Goal: Task Accomplishment & Management: Use online tool/utility

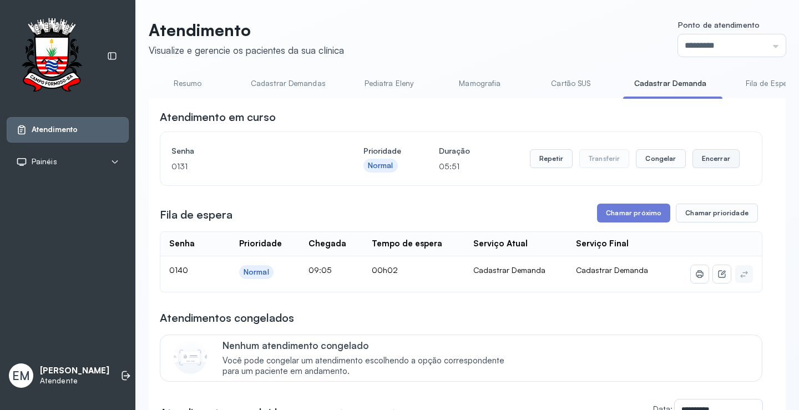
click at [704, 164] on button "Encerrar" at bounding box center [715, 158] width 47 height 19
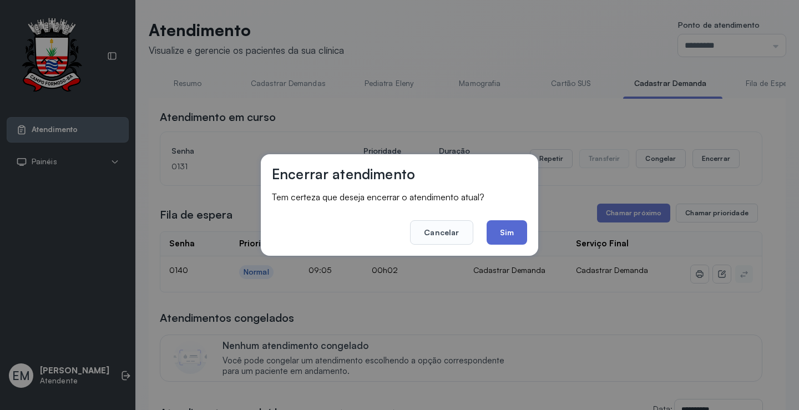
click at [509, 232] on button "Sim" at bounding box center [506, 232] width 40 height 24
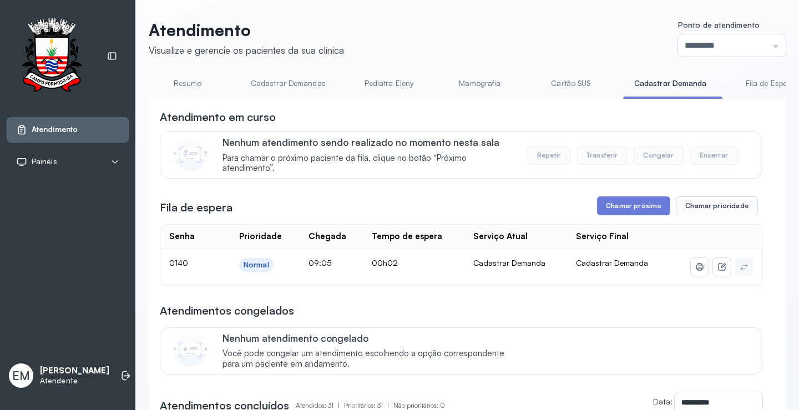
click at [199, 85] on link "Resumo" at bounding box center [188, 83] width 78 height 18
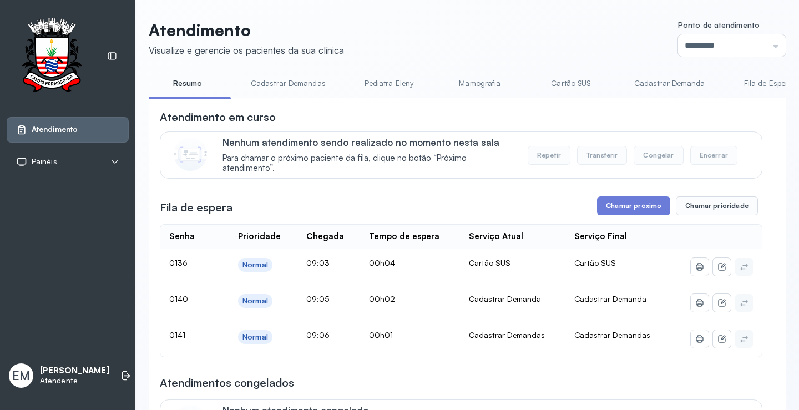
click at [313, 85] on link "Cadastrar Demandas" at bounding box center [288, 83] width 97 height 18
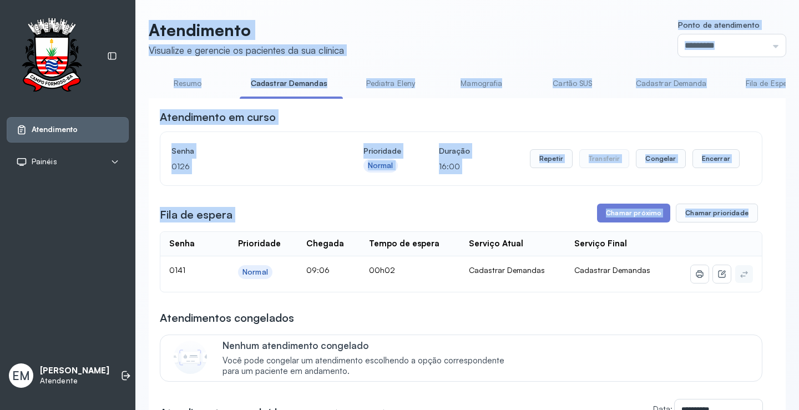
drag, startPoint x: 150, startPoint y: 27, endPoint x: 756, endPoint y: 267, distance: 652.1
click at [760, 268] on div "Atendimento Visualize e gerencie os pacientes da sua clínica Ponto de atendimen…" at bounding box center [467, 320] width 637 height 601
click at [736, 222] on button "Chamar prioridade" at bounding box center [717, 213] width 82 height 19
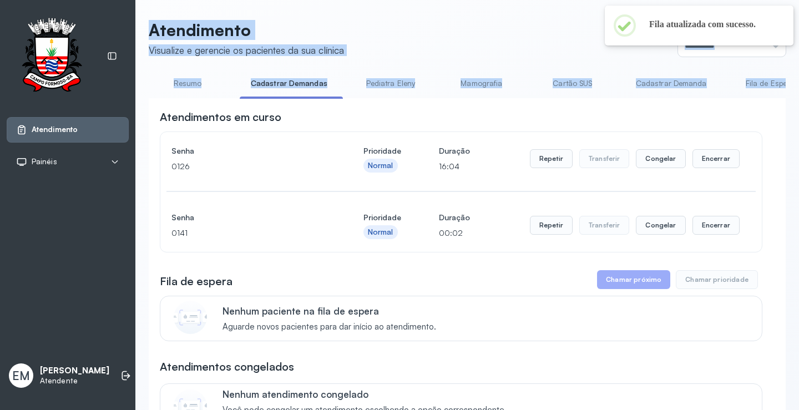
click at [438, 48] on header "Atendimento Visualize e gerencie os pacientes da sua clínica Ponto de atendimen…" at bounding box center [467, 38] width 637 height 37
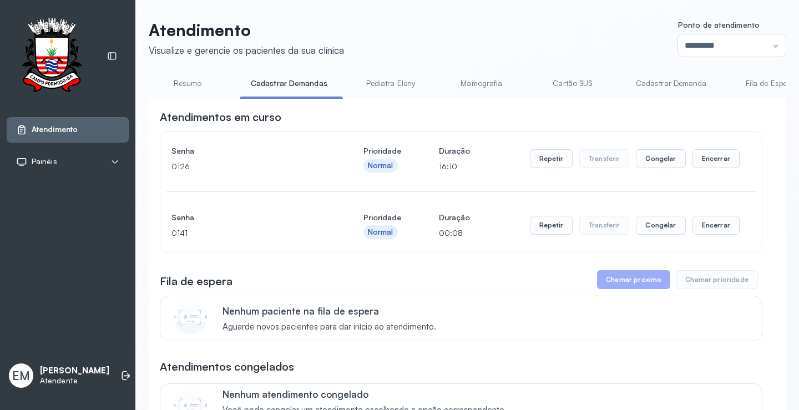
click at [174, 80] on link "Resumo" at bounding box center [188, 83] width 78 height 18
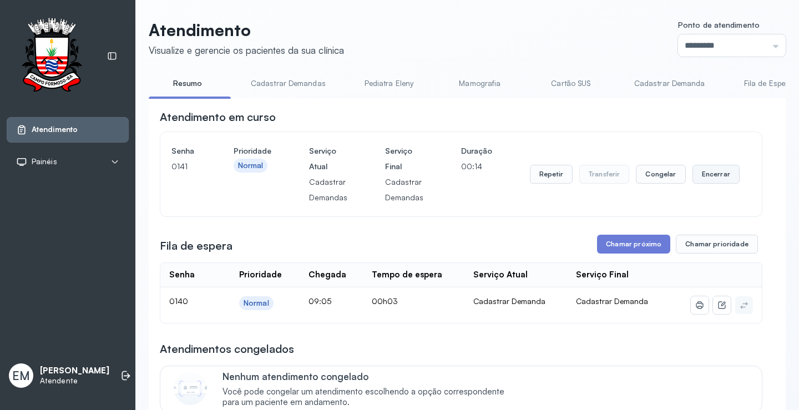
click at [724, 183] on button "Encerrar" at bounding box center [715, 174] width 47 height 19
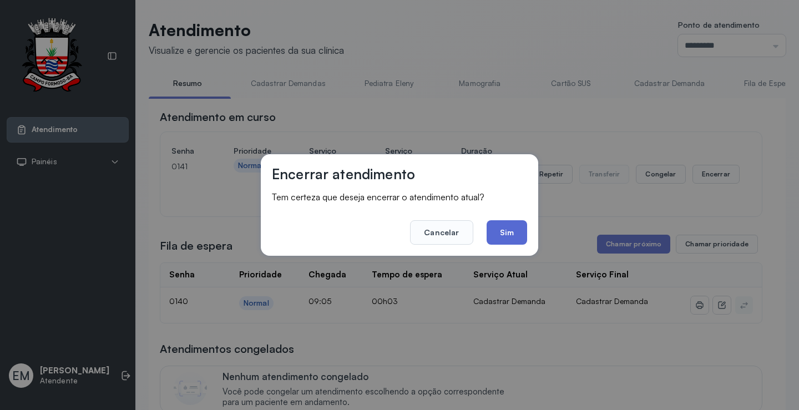
click at [496, 234] on button "Sim" at bounding box center [506, 232] width 40 height 24
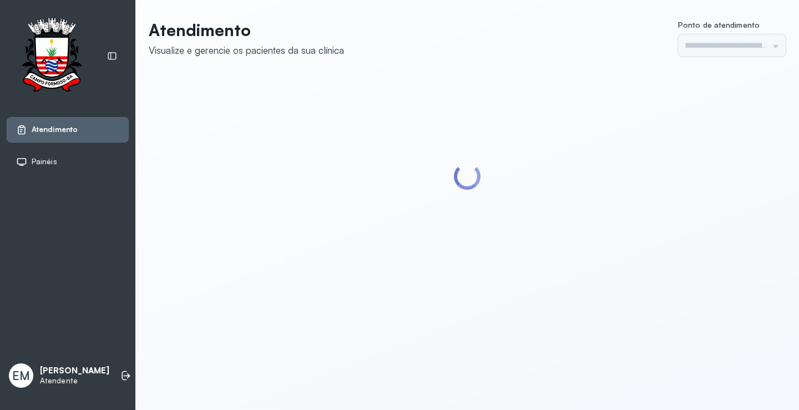
type input "*********"
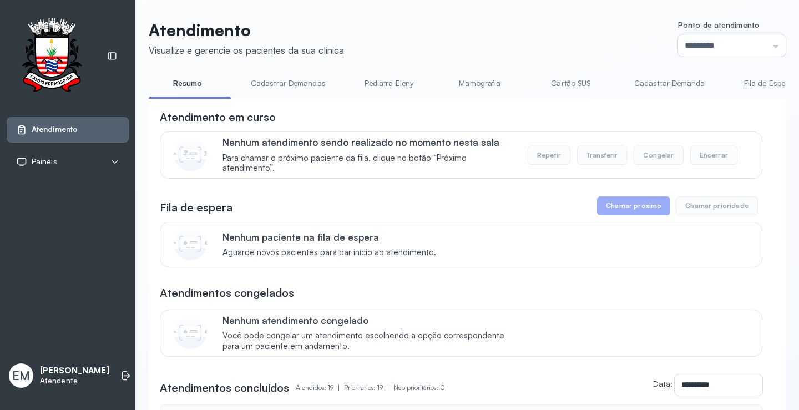
click at [280, 88] on link "Cadastrar Demandas" at bounding box center [288, 83] width 97 height 18
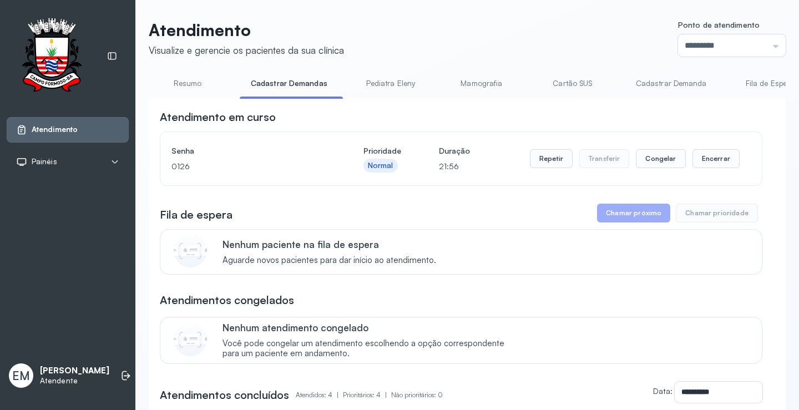
click at [680, 77] on link "Cadastrar Demanda" at bounding box center [671, 83] width 93 height 18
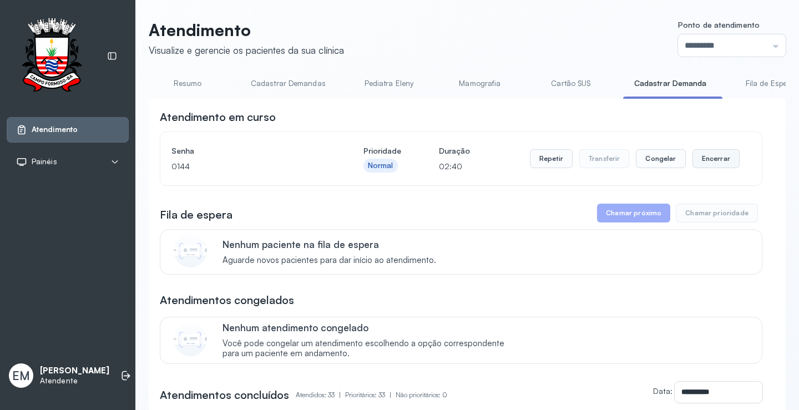
click at [712, 158] on button "Encerrar" at bounding box center [715, 158] width 47 height 19
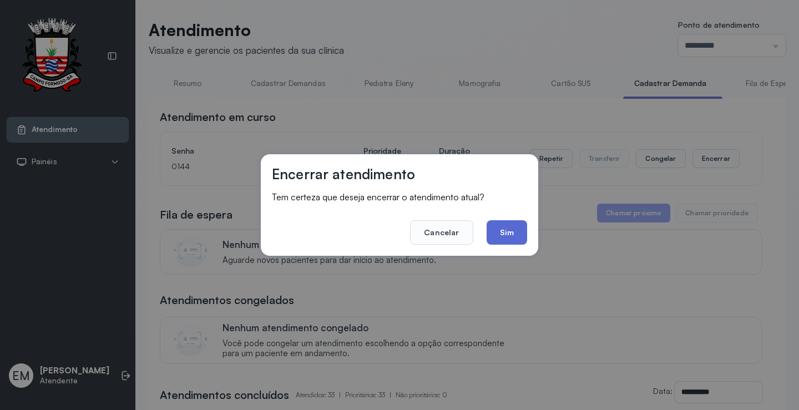
click at [510, 225] on button "Sim" at bounding box center [506, 232] width 40 height 24
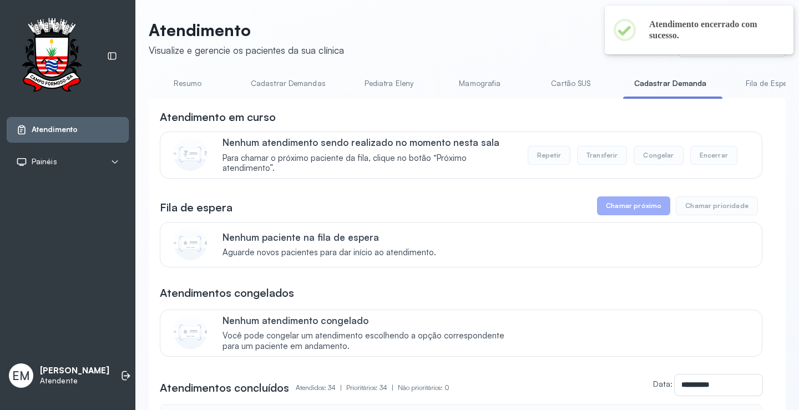
click at [190, 87] on link "Resumo" at bounding box center [188, 83] width 78 height 18
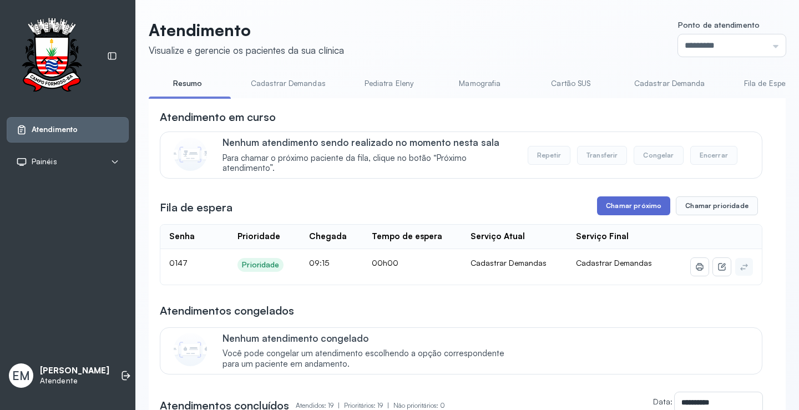
click at [628, 212] on button "Chamar próximo" at bounding box center [633, 205] width 73 height 19
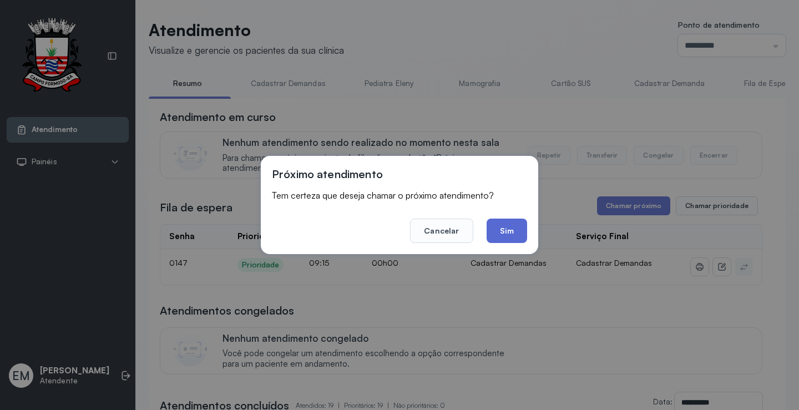
click at [512, 231] on button "Sim" at bounding box center [506, 231] width 40 height 24
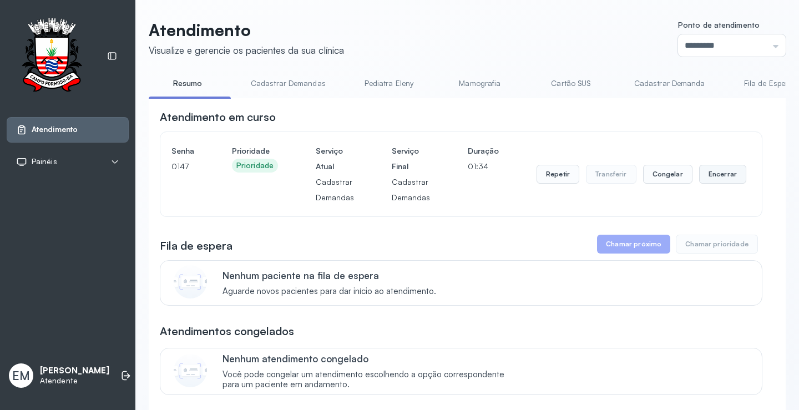
click at [708, 176] on button "Encerrar" at bounding box center [722, 174] width 47 height 19
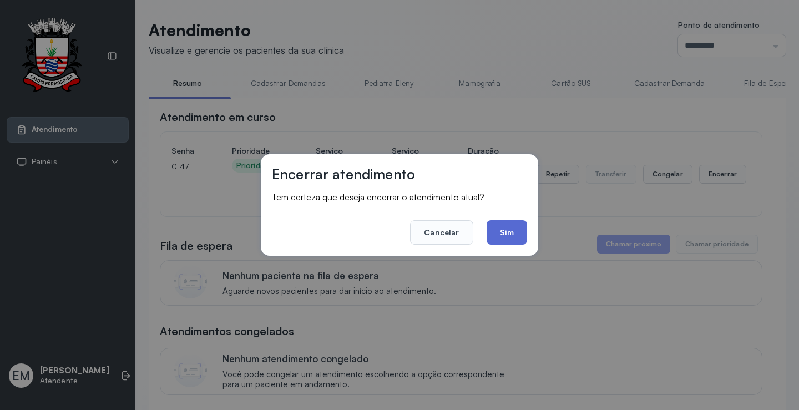
click at [524, 230] on button "Sim" at bounding box center [506, 232] width 40 height 24
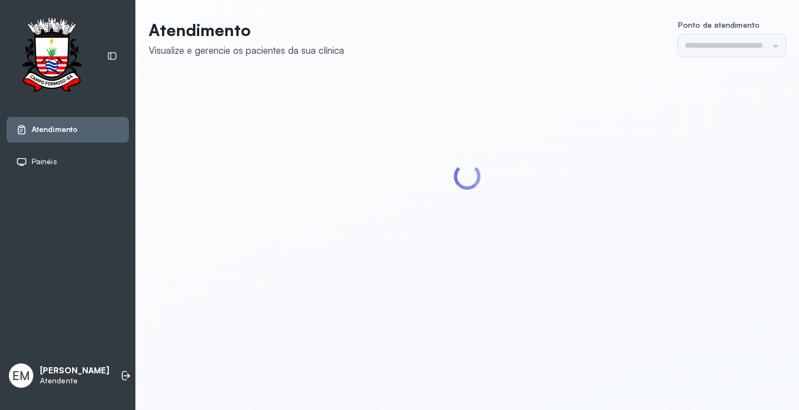
type input "*********"
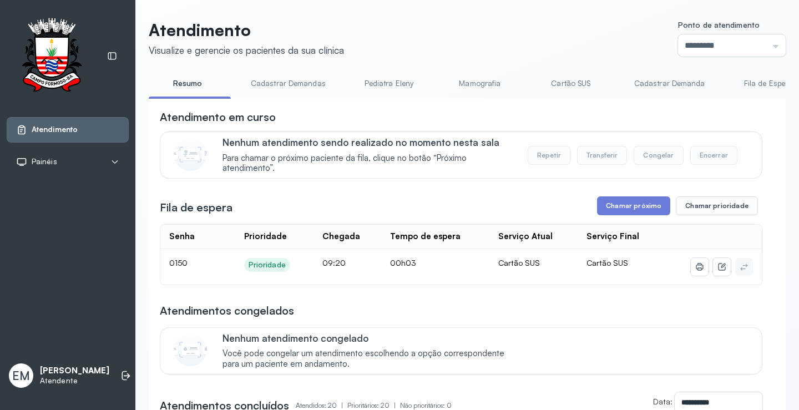
click at [386, 80] on link "Pediatra Eleny" at bounding box center [389, 83] width 78 height 18
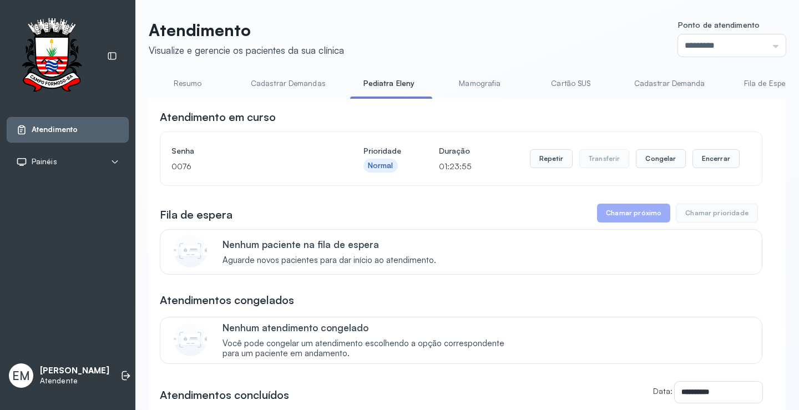
click at [709, 145] on div "Senha [SECURITY_DATA] Prioridade Normal Duração 01:23:55 Repetir Transferir Con…" at bounding box center [460, 158] width 601 height 53
click at [715, 156] on button "Encerrar" at bounding box center [715, 158] width 47 height 19
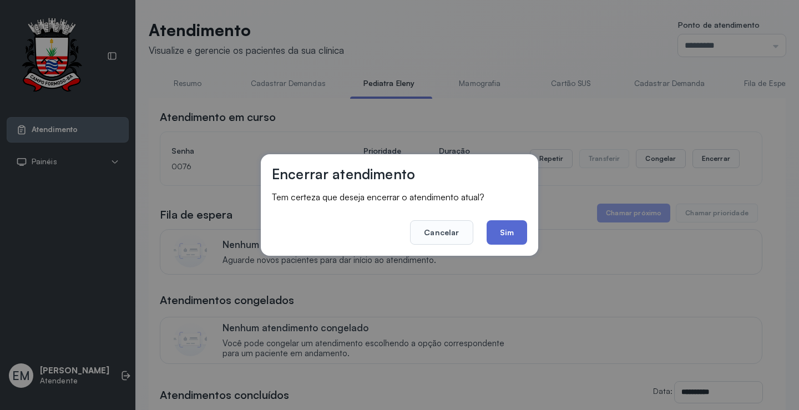
click at [500, 225] on button "Sim" at bounding box center [506, 232] width 40 height 24
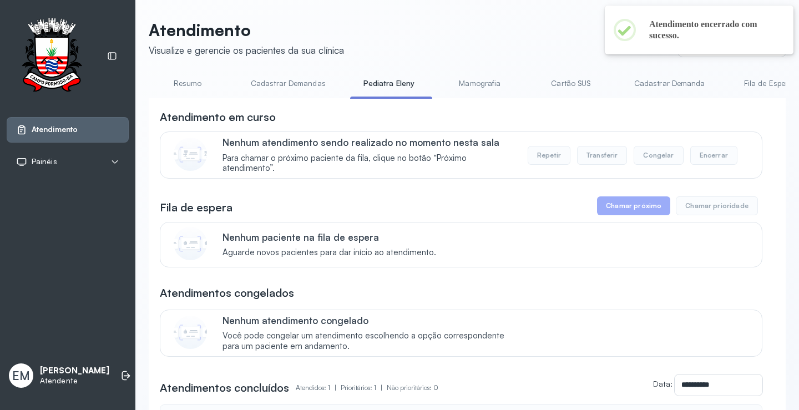
click at [567, 79] on link "Cartão SUS" at bounding box center [571, 83] width 78 height 18
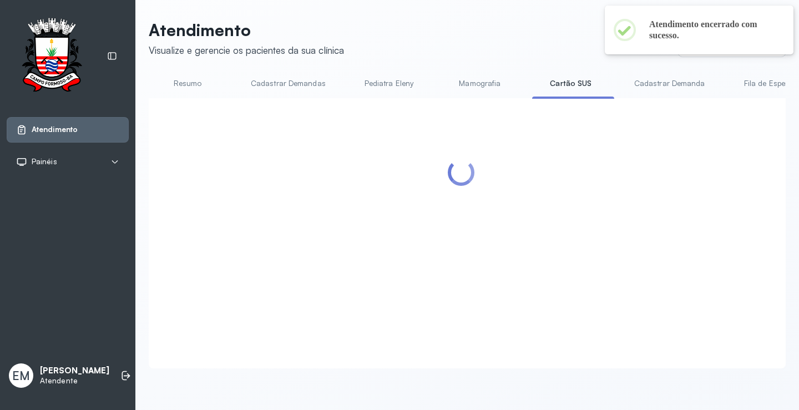
click at [482, 84] on link "Mamografia" at bounding box center [480, 83] width 78 height 18
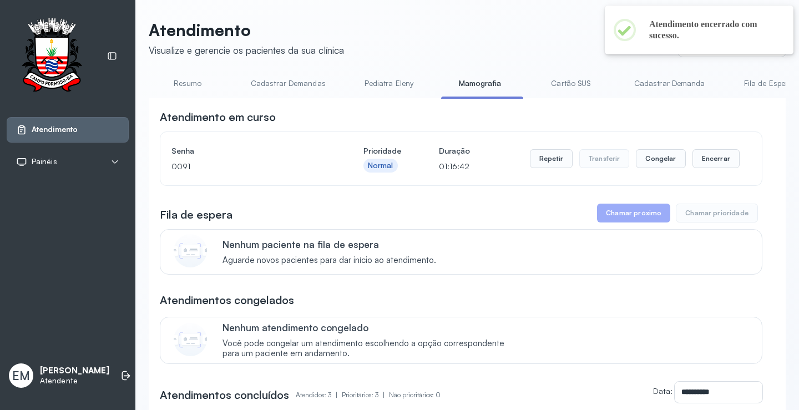
click at [681, 87] on link "Cadastrar Demanda" at bounding box center [669, 83] width 93 height 18
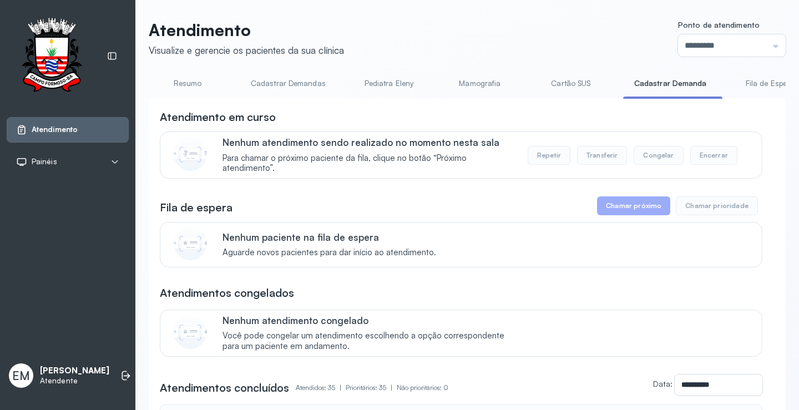
click at [207, 83] on link "Resumo" at bounding box center [188, 83] width 78 height 18
